Goal: Complete application form: Complete application form

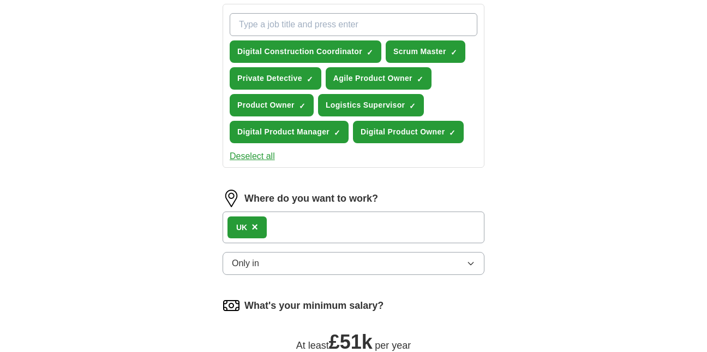
scroll to position [398, 0]
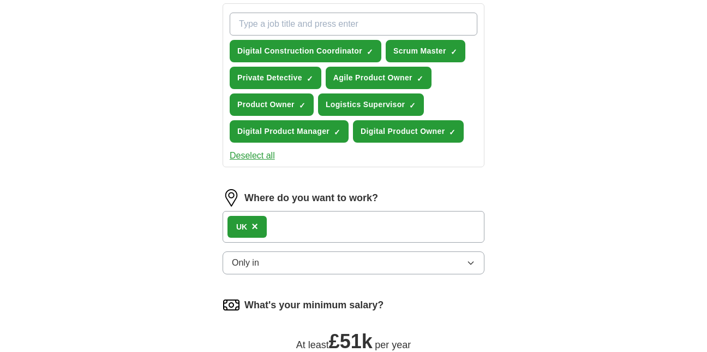
click at [340, 267] on button "Only in" at bounding box center [354, 262] width 262 height 23
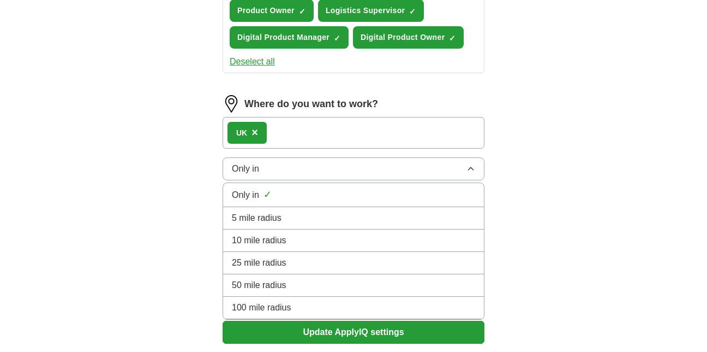
scroll to position [491, 0]
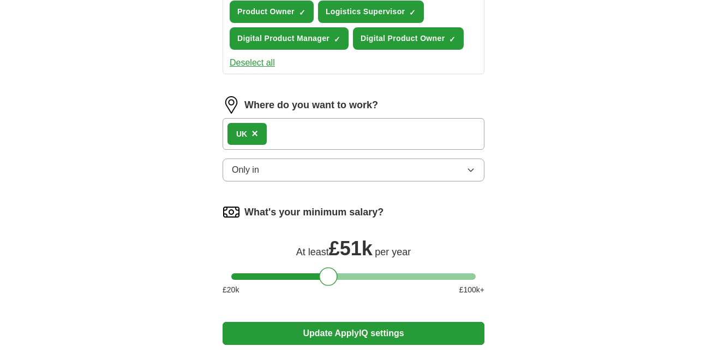
click at [338, 130] on div "UK ×" at bounding box center [354, 134] width 262 height 32
click at [314, 133] on div "UK ×" at bounding box center [354, 134] width 262 height 32
click at [253, 132] on span "×" at bounding box center [255, 133] width 7 height 12
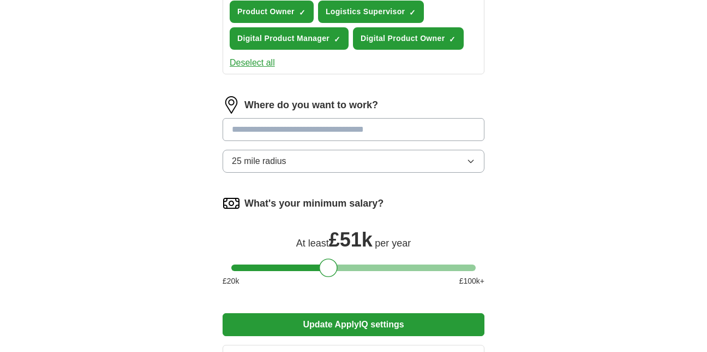
click at [265, 131] on input at bounding box center [354, 129] width 262 height 23
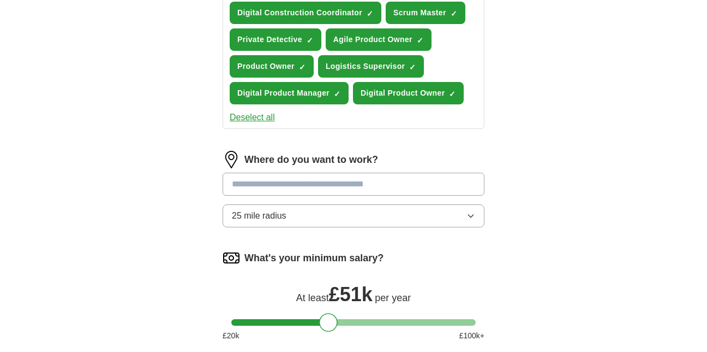
scroll to position [489, 0]
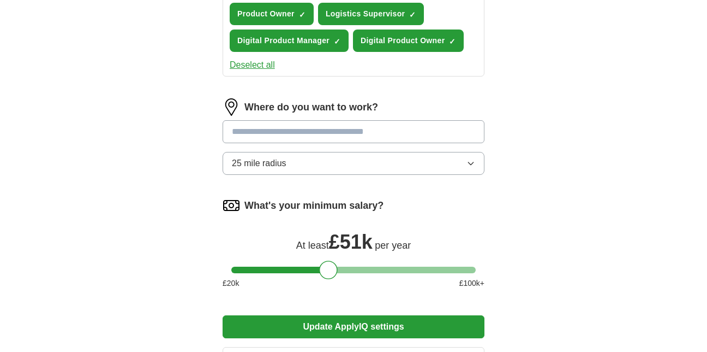
click at [265, 131] on input at bounding box center [354, 131] width 262 height 23
type input "*"
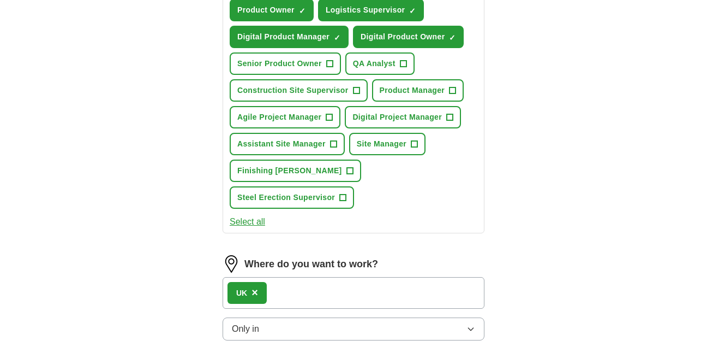
scroll to position [495, 0]
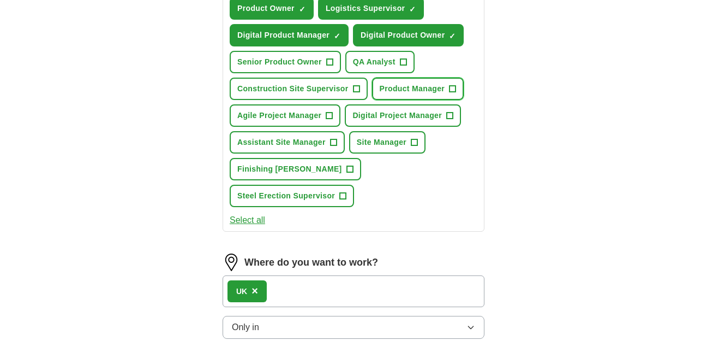
click at [451, 88] on span "+" at bounding box center [453, 89] width 7 height 9
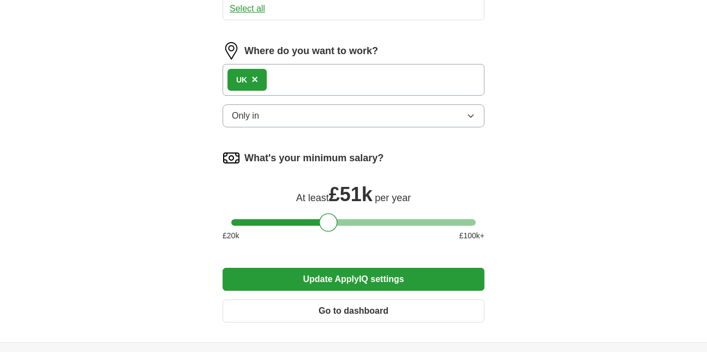
scroll to position [706, 0]
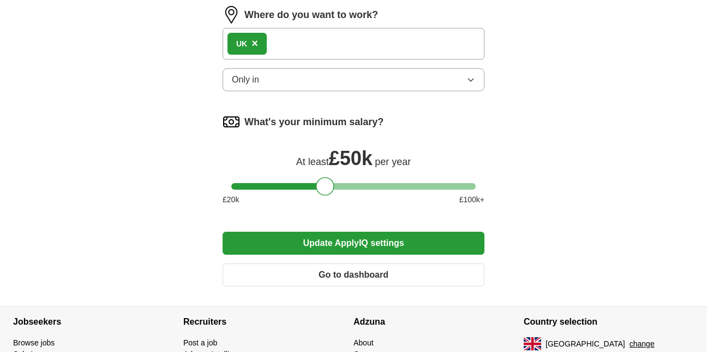
scroll to position [818, 0]
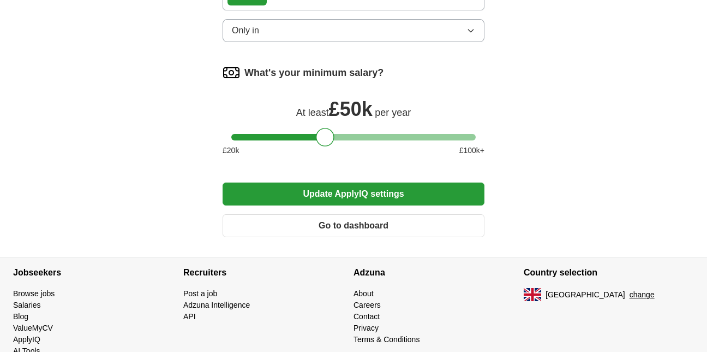
click at [385, 182] on button "Update ApplyIQ settings" at bounding box center [354, 193] width 262 height 23
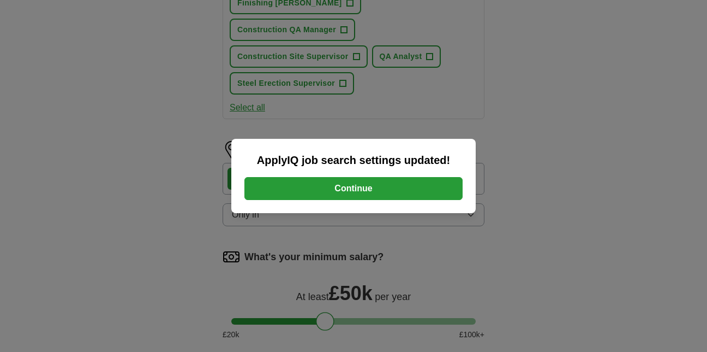
scroll to position [634, 0]
click at [369, 181] on button "Continue" at bounding box center [354, 188] width 218 height 23
